Goal: Transaction & Acquisition: Download file/media

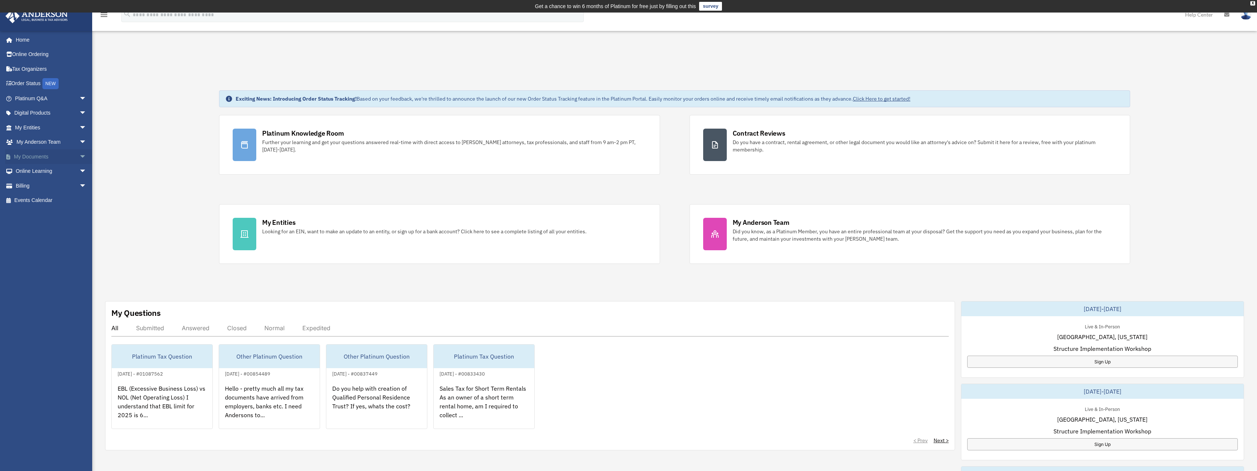
click at [79, 155] on span "arrow_drop_down" at bounding box center [86, 156] width 15 height 15
click at [32, 168] on link "Box" at bounding box center [53, 171] width 87 height 15
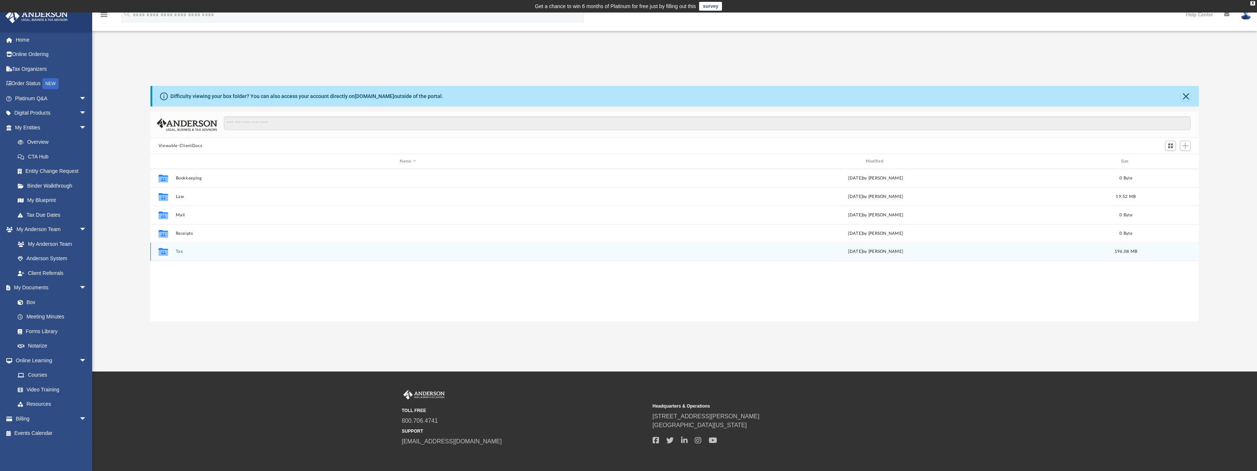
scroll to position [162, 1043]
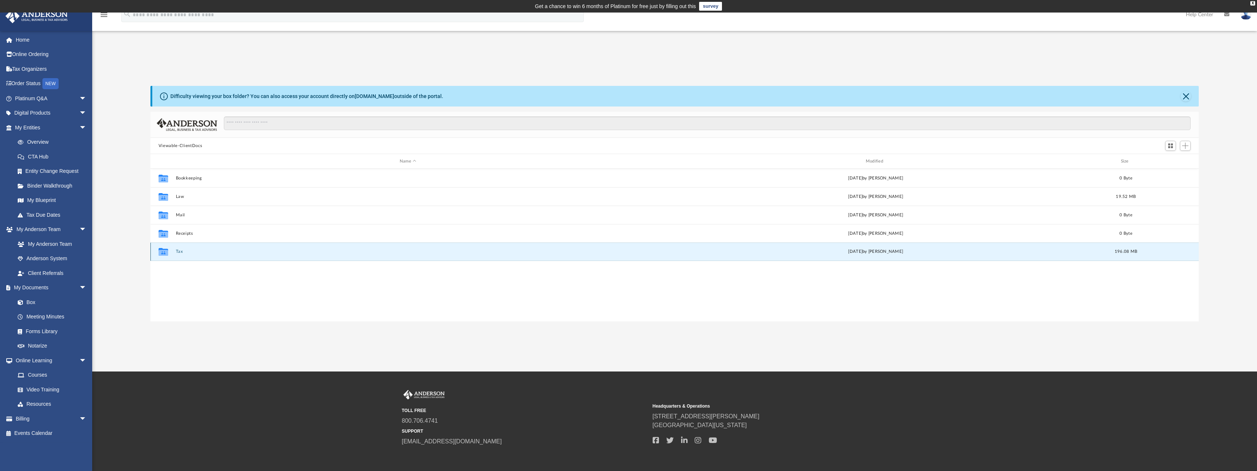
click at [180, 253] on button "Tax" at bounding box center [408, 251] width 465 height 5
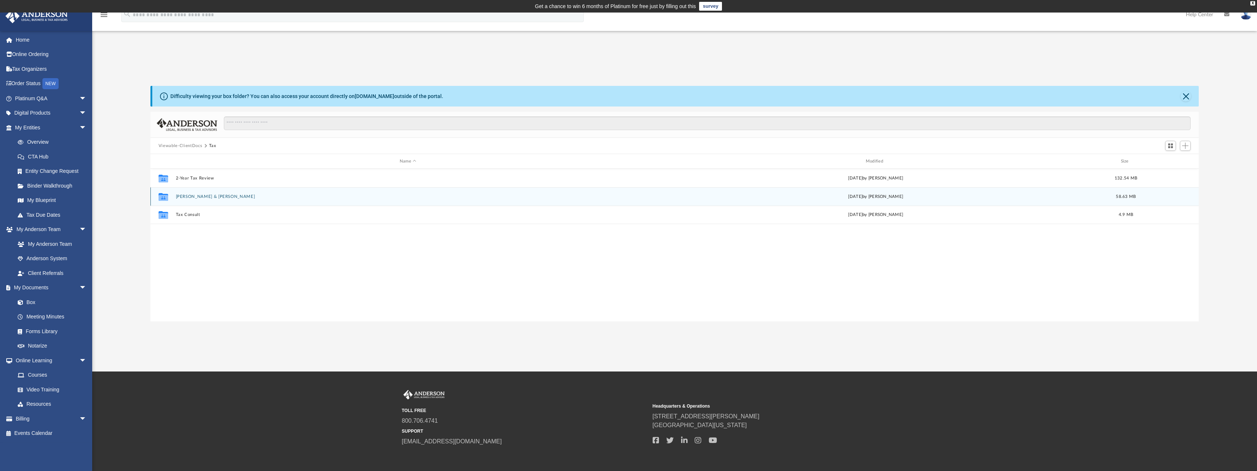
click at [198, 197] on button "Agarwal, Amit & Vandana" at bounding box center [408, 196] width 465 height 5
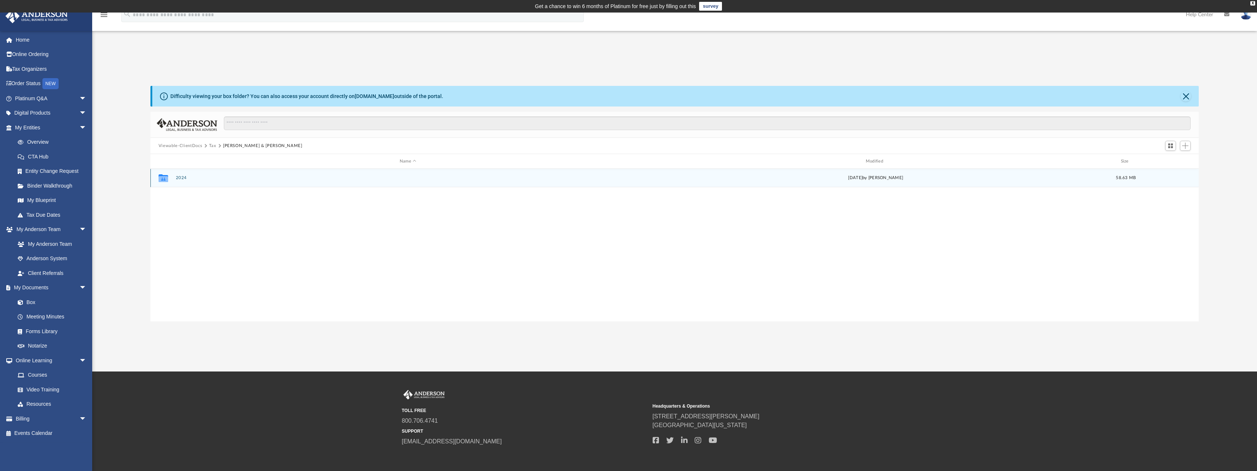
click at [178, 177] on button "2024" at bounding box center [408, 178] width 465 height 5
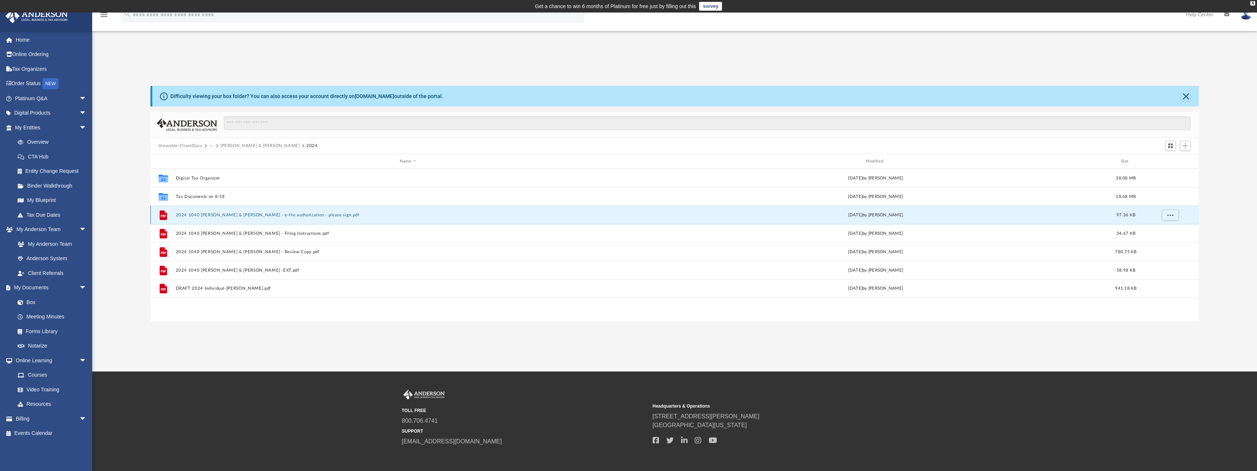
click at [251, 215] on button "2024 1040 [PERSON_NAME] & [PERSON_NAME] - e-file authorization - please sign.pdf" at bounding box center [408, 215] width 465 height 5
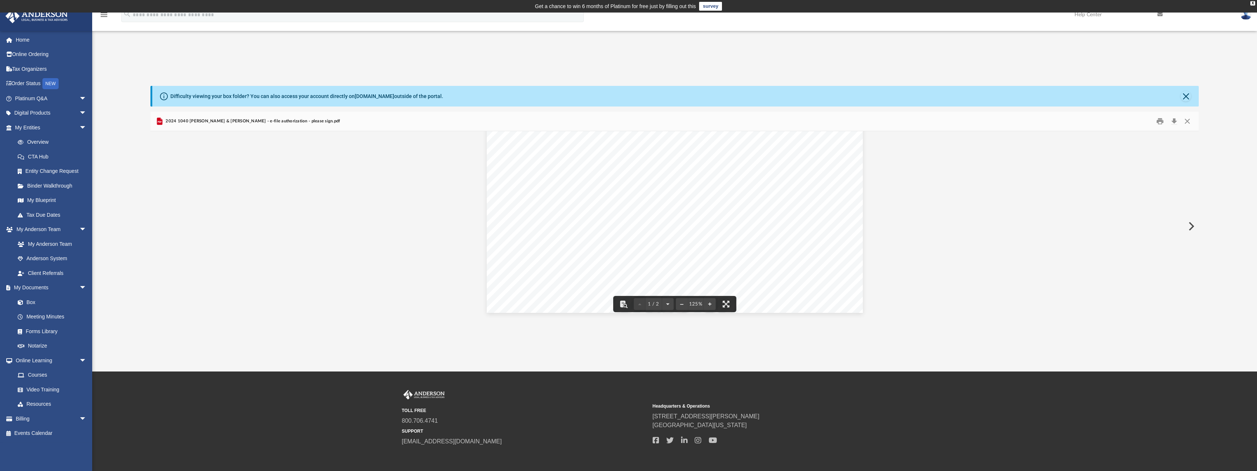
scroll to position [370, 0]
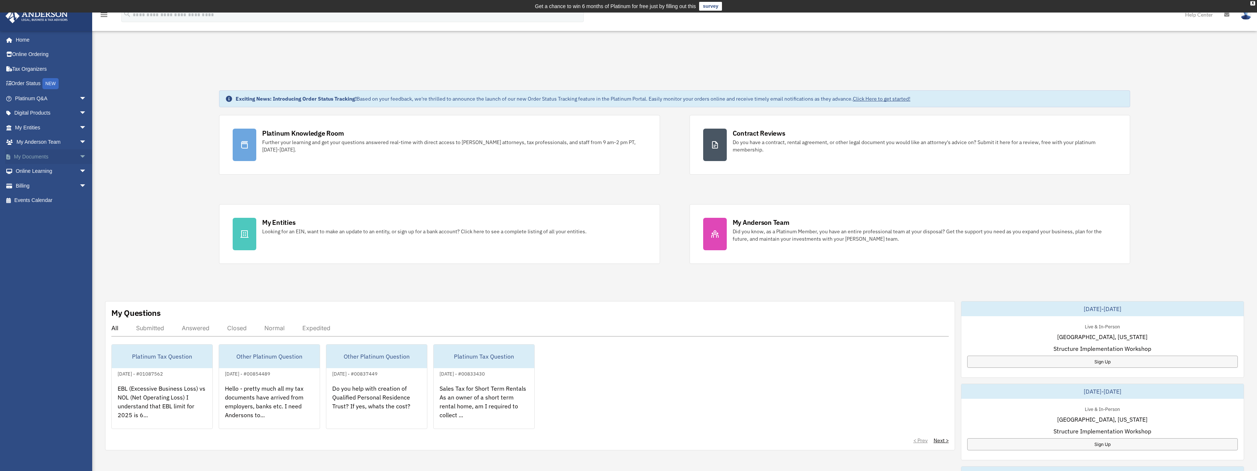
click at [35, 158] on link "My Documents arrow_drop_down" at bounding box center [51, 156] width 93 height 15
click at [79, 157] on span "arrow_drop_down" at bounding box center [86, 156] width 15 height 15
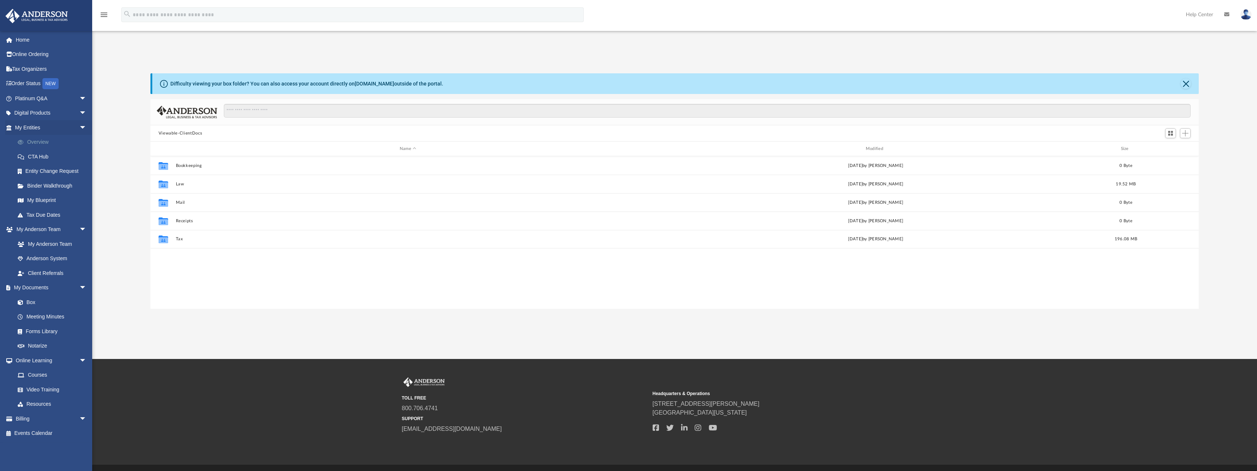
scroll to position [162, 1043]
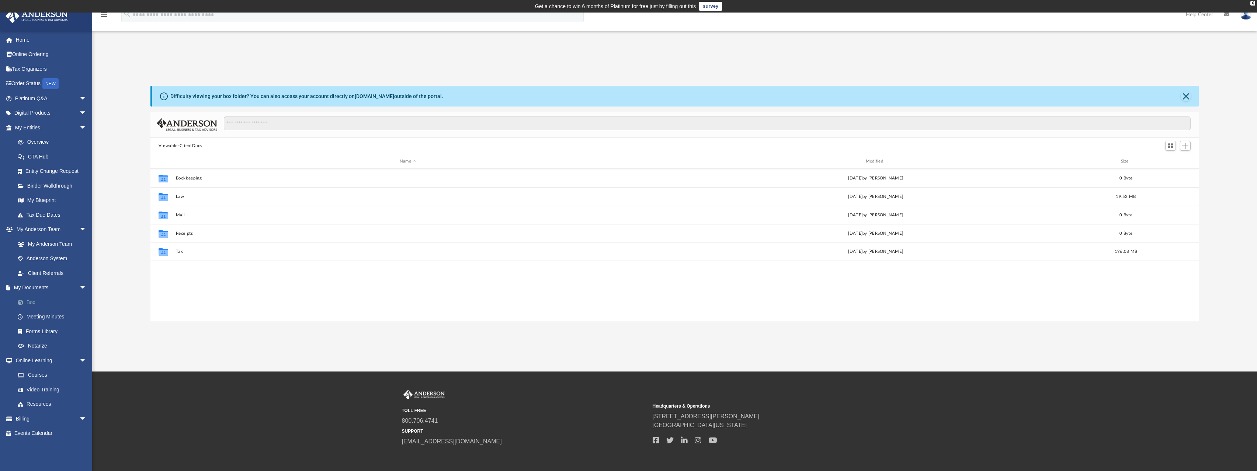
click at [28, 301] on link "Box" at bounding box center [53, 302] width 87 height 15
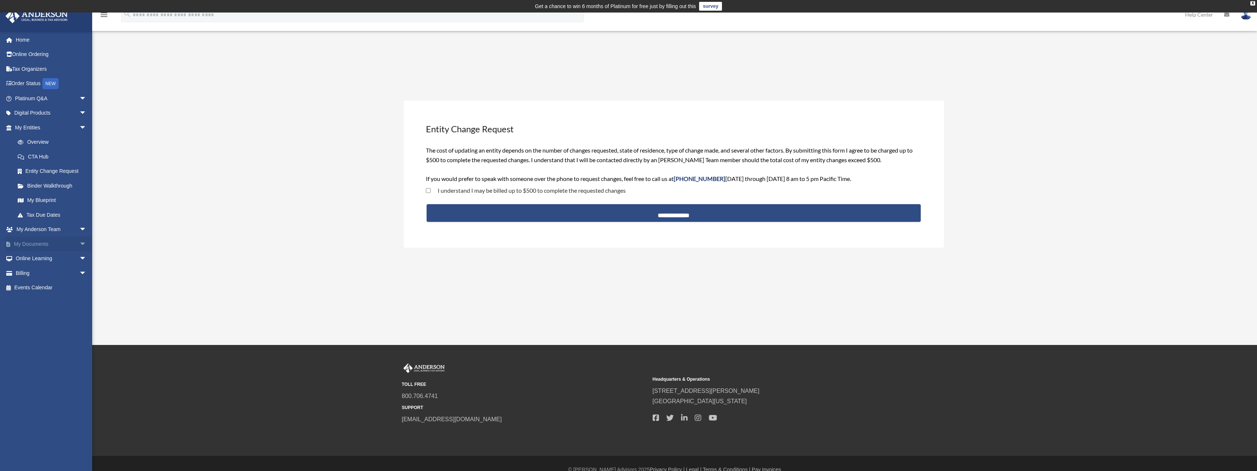
click at [46, 243] on link "My Documents arrow_drop_down" at bounding box center [51, 244] width 93 height 15
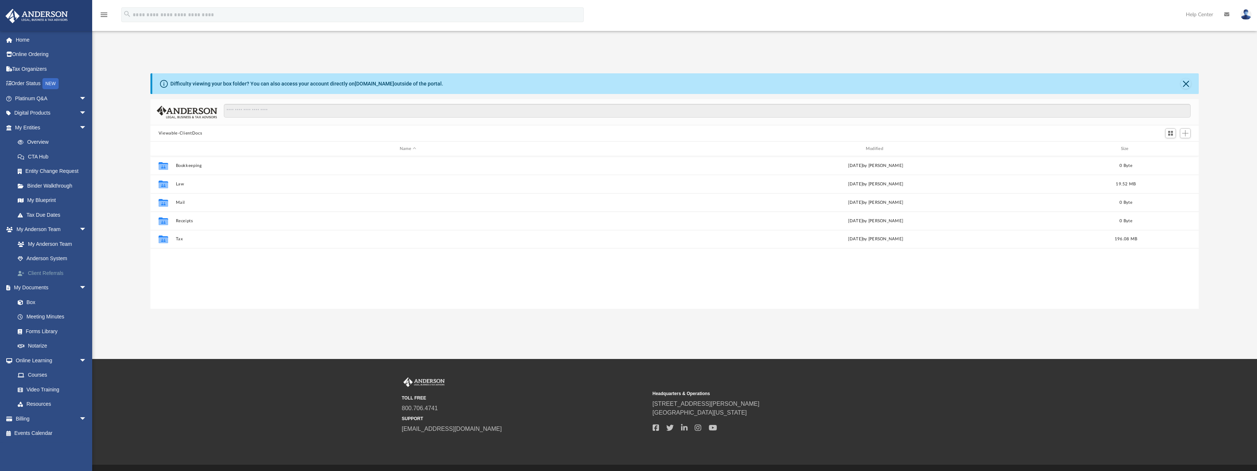
scroll to position [162, 1043]
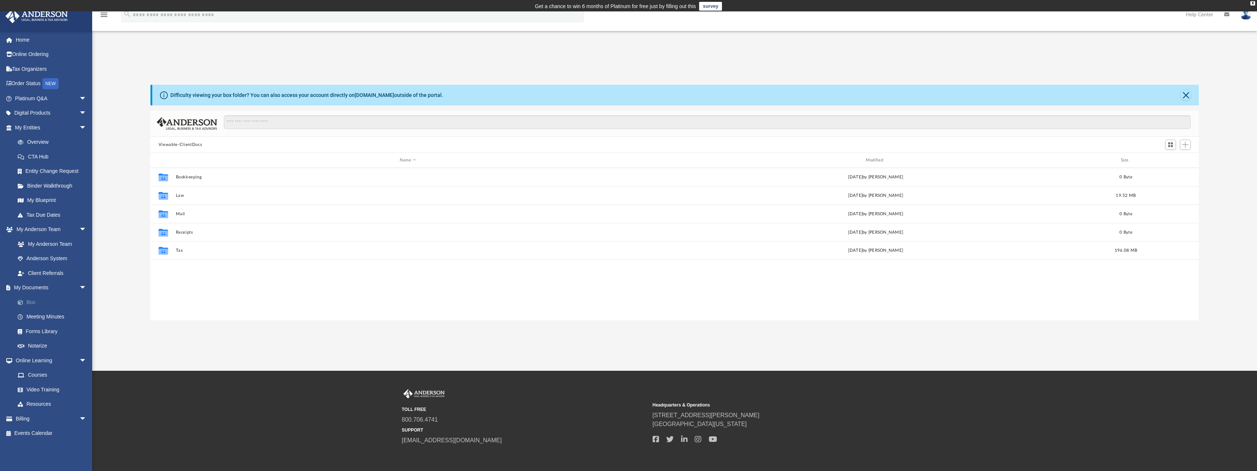
click at [32, 297] on link "Box" at bounding box center [53, 302] width 87 height 15
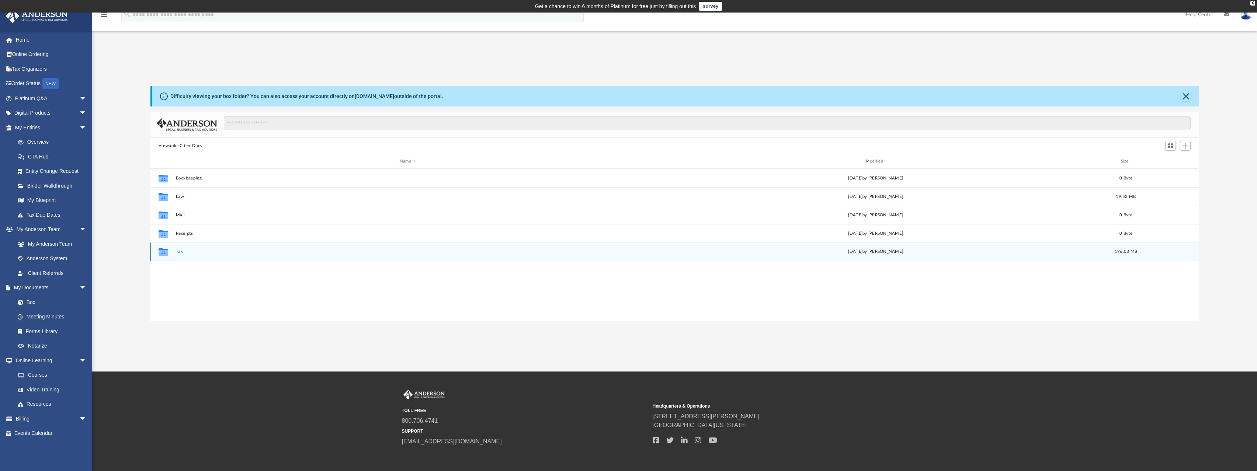
click at [178, 253] on button "Tax" at bounding box center [408, 251] width 465 height 5
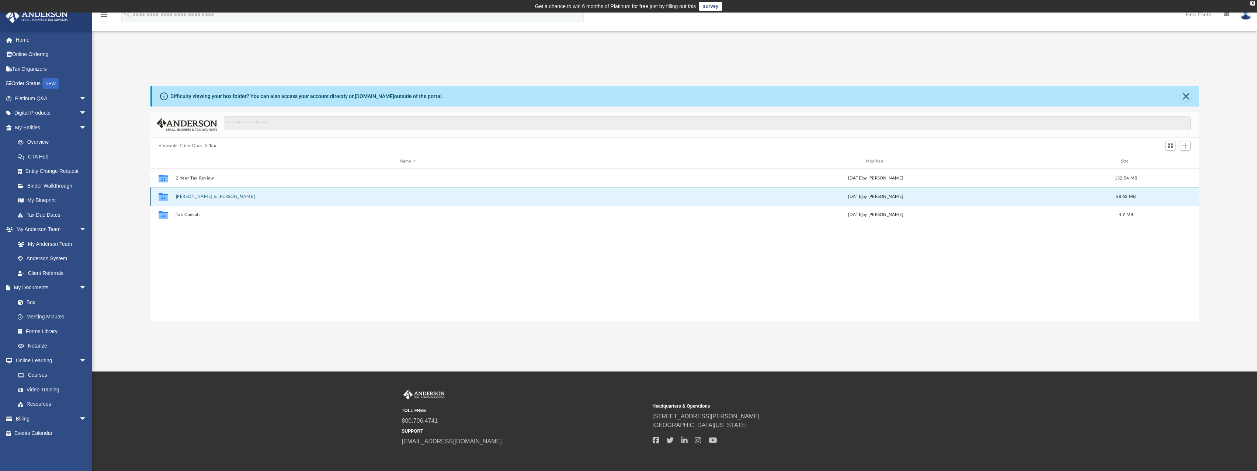
click at [193, 198] on button "[PERSON_NAME] & [PERSON_NAME]" at bounding box center [408, 196] width 465 height 5
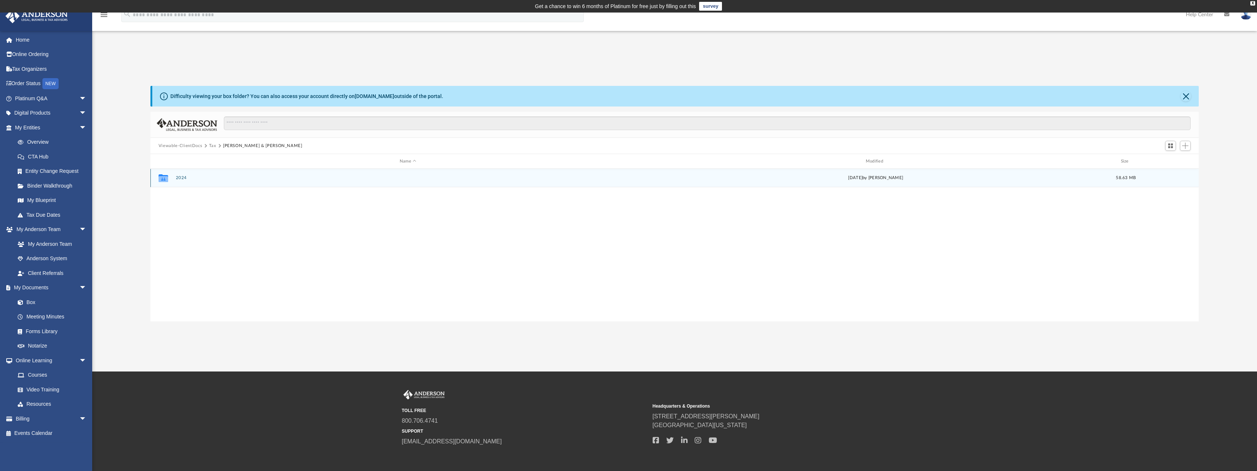
click at [186, 177] on button "2024" at bounding box center [408, 178] width 465 height 5
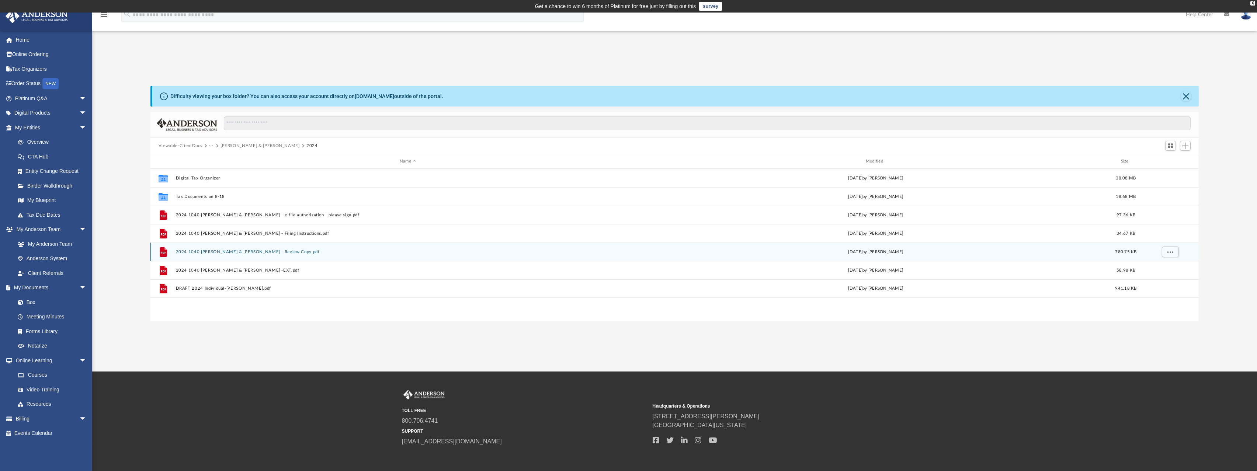
click at [269, 252] on button "2024 1040 [PERSON_NAME] & [PERSON_NAME] - Review Copy.pdf" at bounding box center [408, 252] width 465 height 5
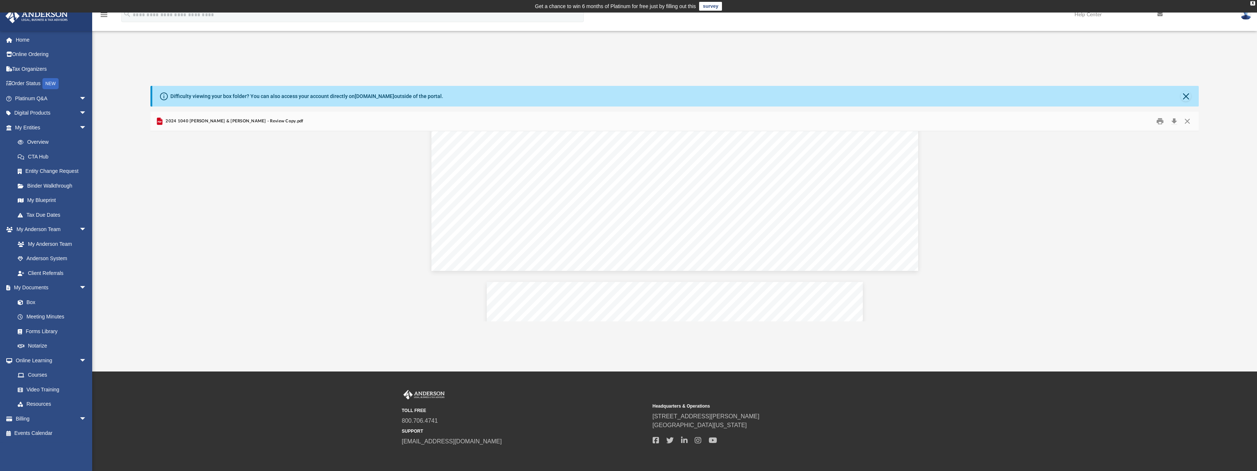
scroll to position [1735, 0]
click at [1175, 122] on button "Download" at bounding box center [1173, 121] width 13 height 11
